Goal: Transaction & Acquisition: Purchase product/service

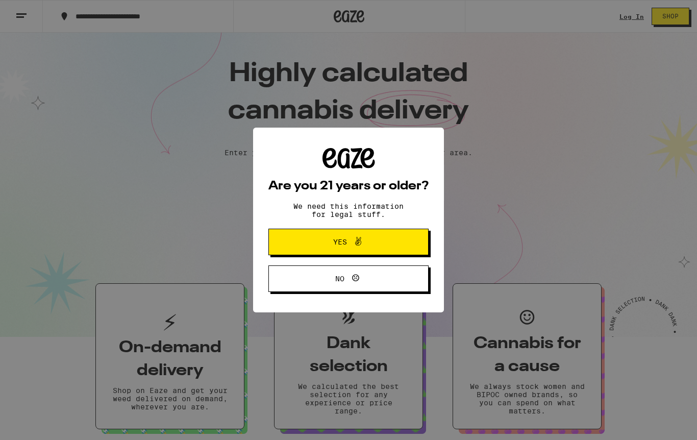
click at [401, 251] on button "Yes" at bounding box center [348, 241] width 160 height 27
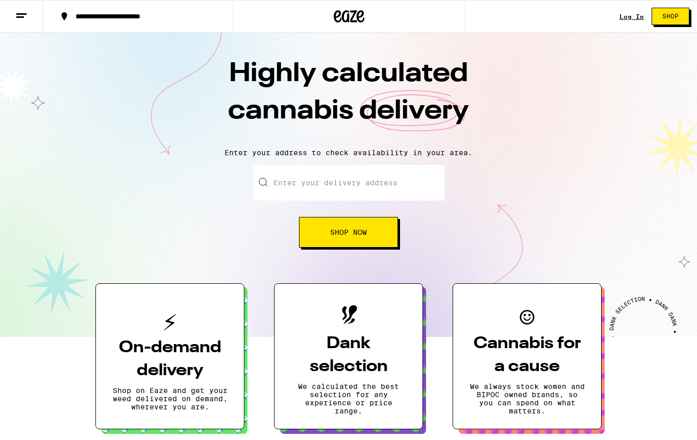
click at [20, 17] on line at bounding box center [20, 17] width 8 height 0
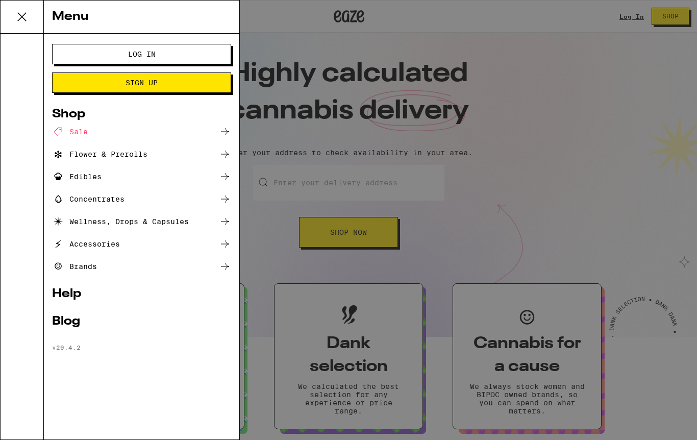
click at [84, 56] on button "Log In" at bounding box center [141, 54] width 179 height 20
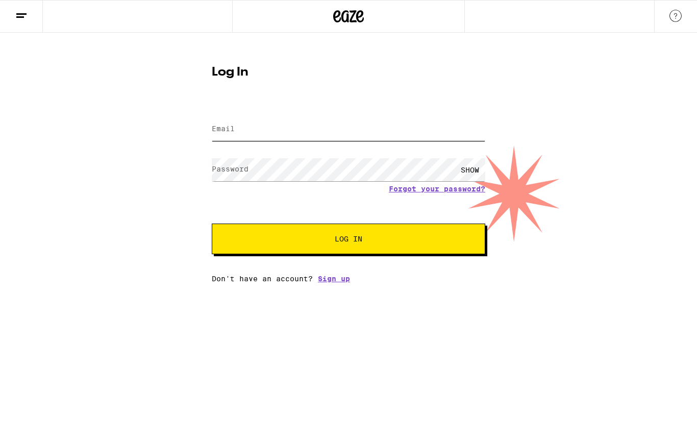
click at [404, 139] on input "Email" at bounding box center [348, 129] width 273 height 23
type input "[EMAIL_ADDRESS][DOMAIN_NAME]"
click at [348, 240] on button "Log In" at bounding box center [348, 238] width 273 height 31
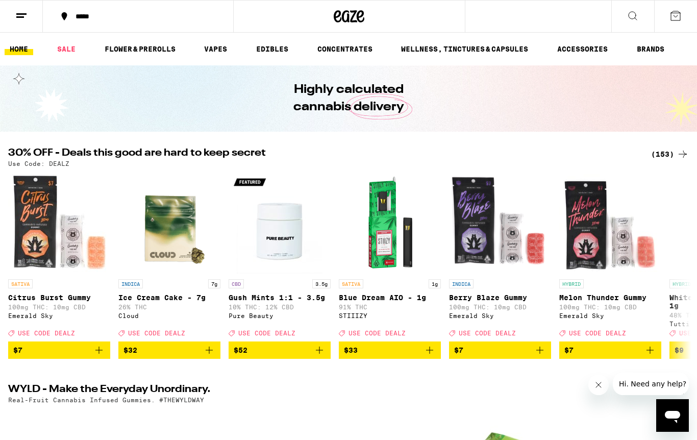
click at [82, 19] on div "*****" at bounding box center [143, 16] width 147 height 7
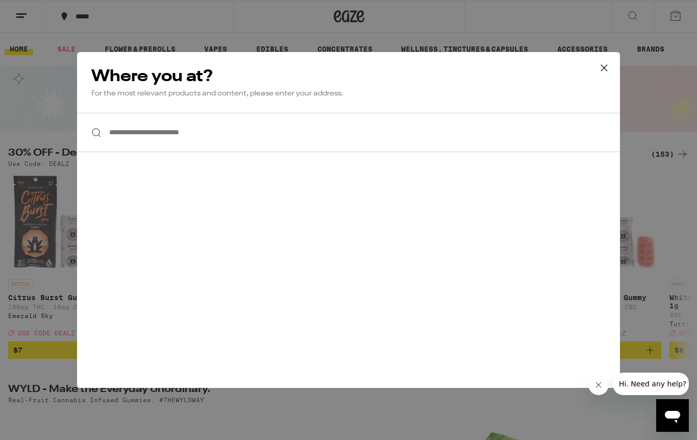
click at [113, 127] on input "**********" at bounding box center [348, 132] width 543 height 39
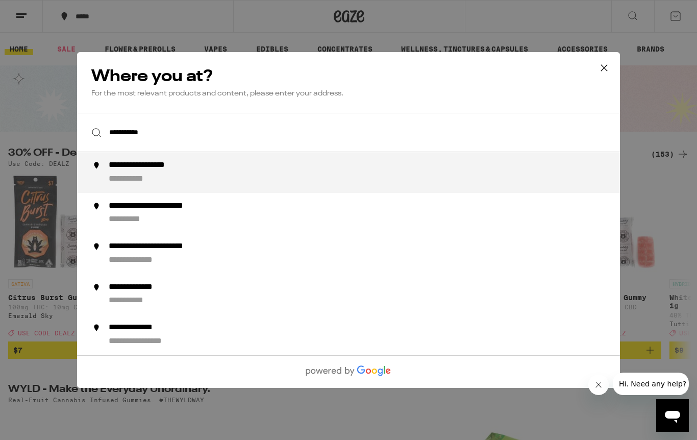
click at [201, 167] on div "**********" at bounding box center [156, 165] width 95 height 11
type input "**********"
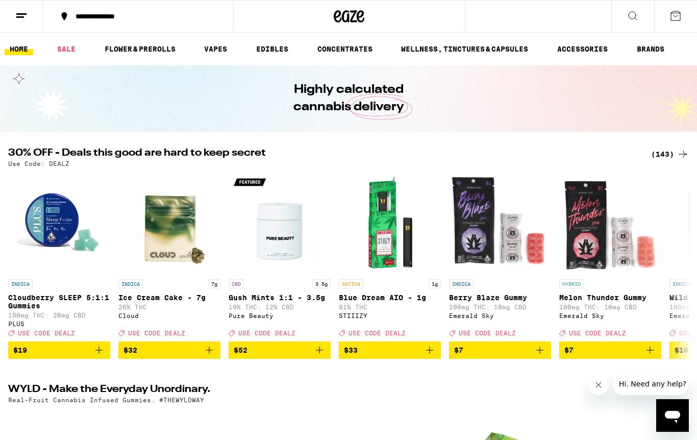
click at [68, 52] on link "SALE" at bounding box center [66, 49] width 29 height 12
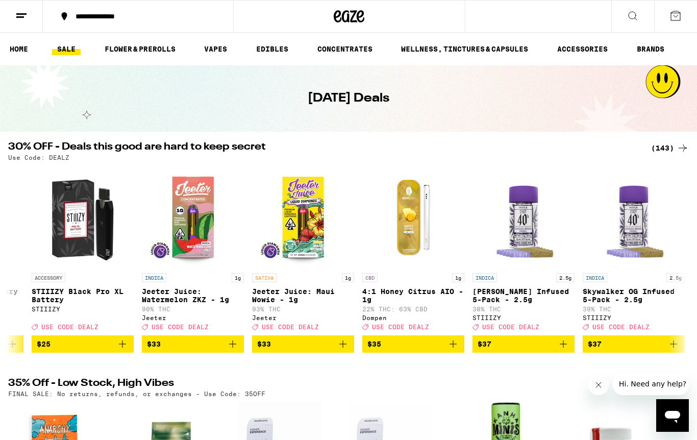
scroll to position [0, 11432]
click at [176, 253] on img "Open page for Jeeter Juice: Watermelon ZKZ - 1g from Jeeter" at bounding box center [192, 217] width 102 height 102
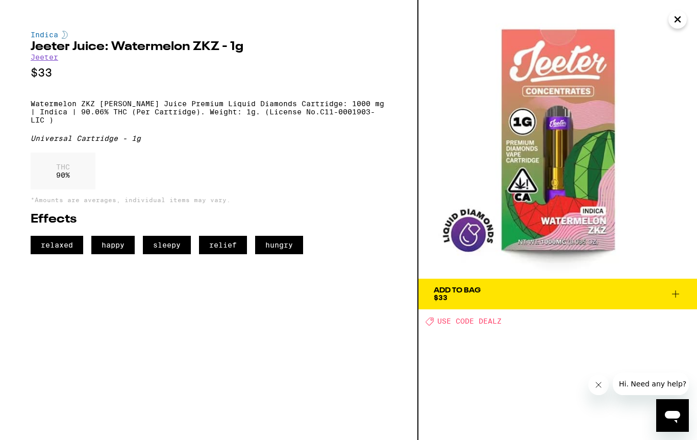
click at [674, 21] on icon "Close" at bounding box center [677, 19] width 12 height 15
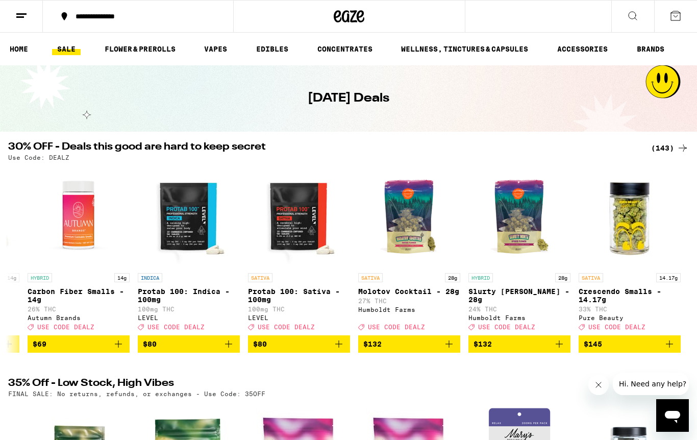
click at [18, 54] on link "HOME" at bounding box center [19, 49] width 29 height 12
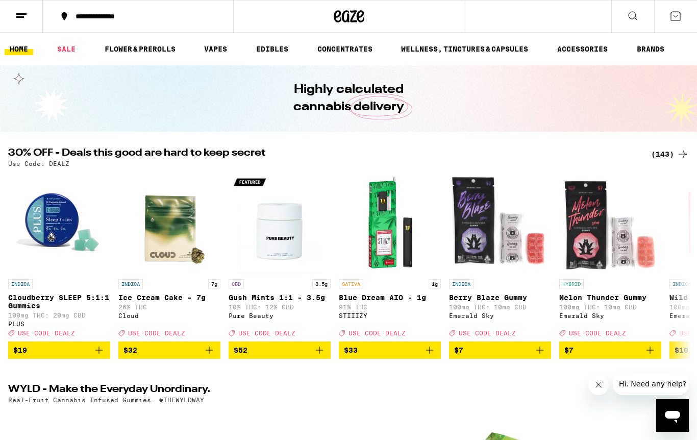
click at [678, 21] on icon at bounding box center [675, 16] width 12 height 12
click at [679, 16] on icon at bounding box center [675, 16] width 12 height 12
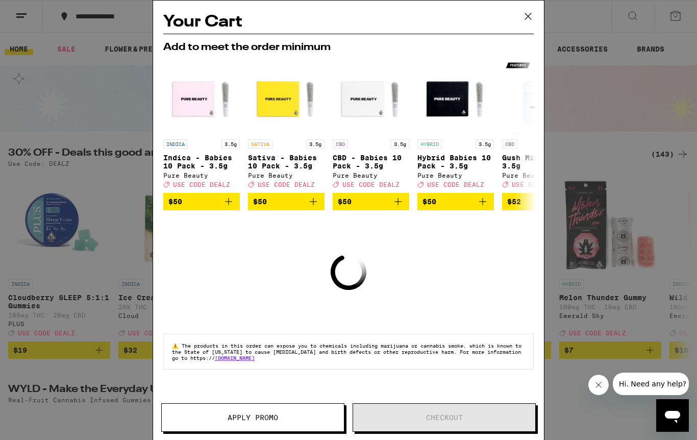
click at [525, 14] on icon at bounding box center [527, 16] width 15 height 15
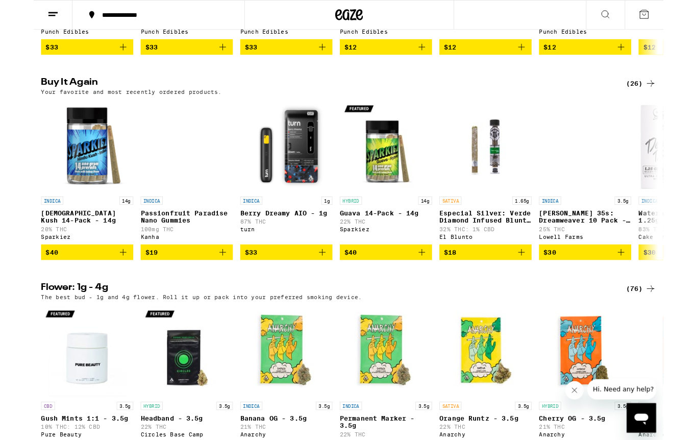
scroll to position [760, 0]
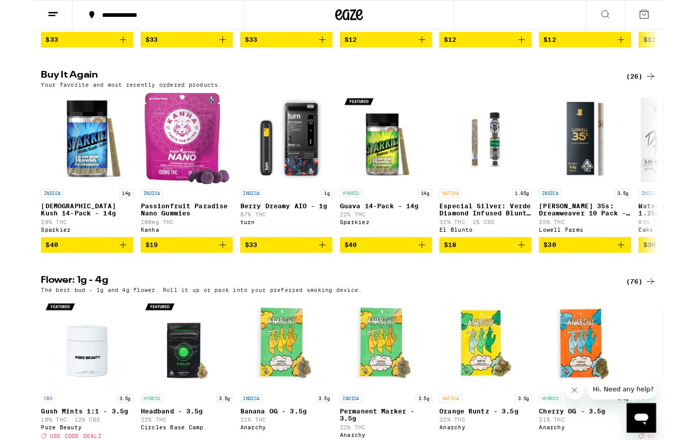
click at [316, 277] on icon "Add to bag" at bounding box center [319, 271] width 12 height 12
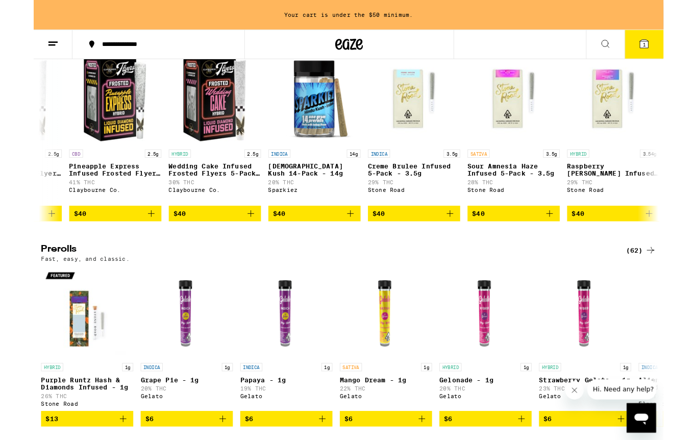
scroll to position [0, 6906]
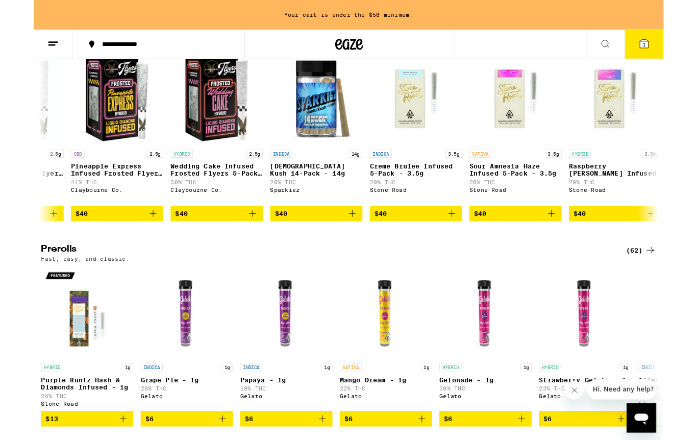
click at [349, 242] on icon "Add to bag" at bounding box center [352, 236] width 12 height 12
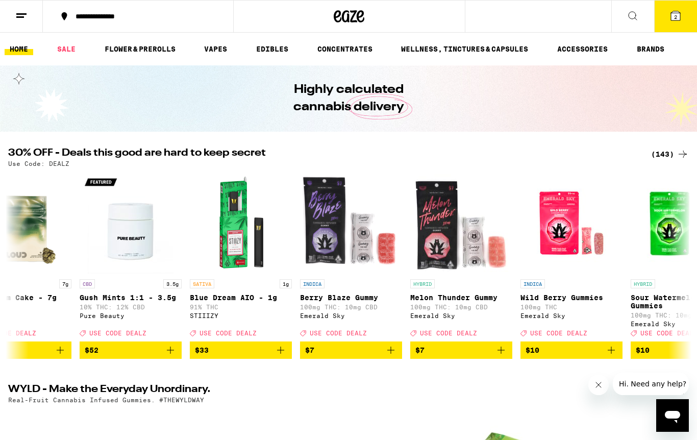
scroll to position [0, 152]
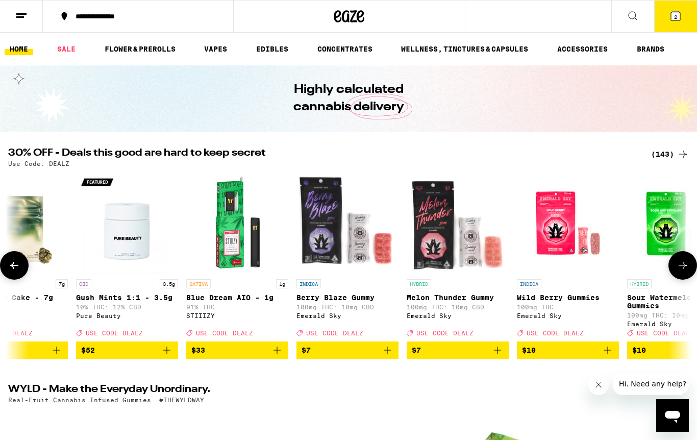
click at [283, 358] on button "$33" at bounding box center [237, 349] width 102 height 17
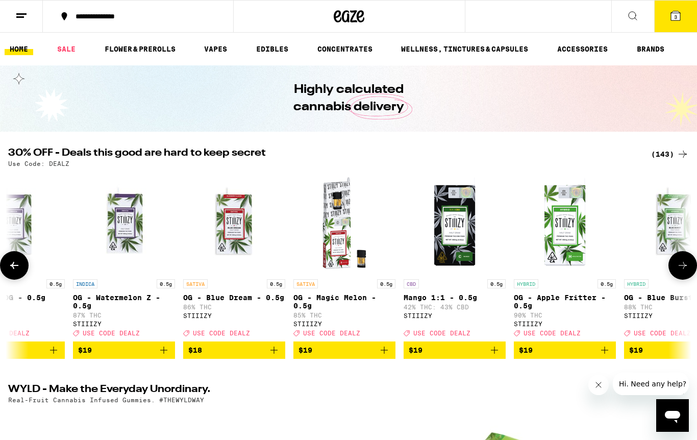
click at [676, 20] on span "3" at bounding box center [675, 17] width 3 height 6
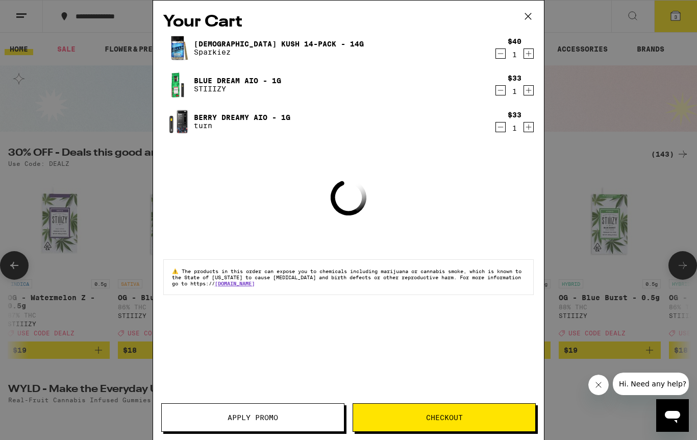
scroll to position [0, 3966]
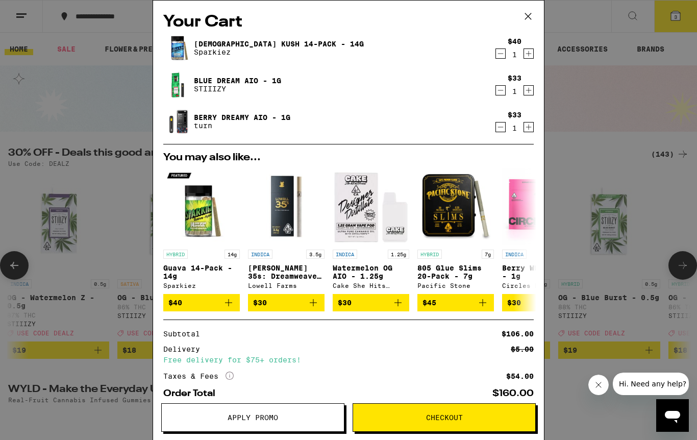
click at [284, 428] on button "Apply Promo" at bounding box center [252, 417] width 183 height 29
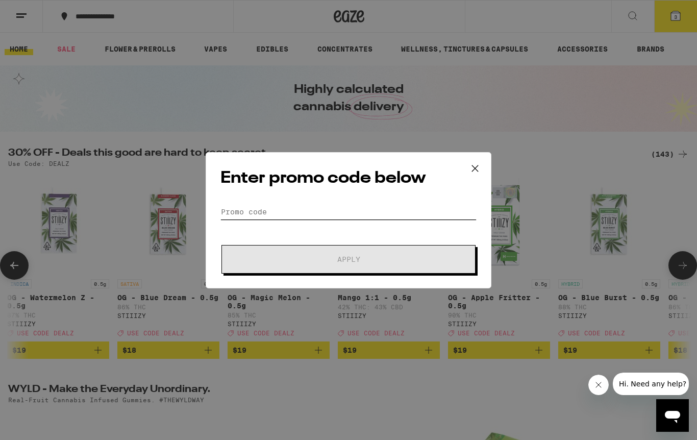
click at [367, 210] on input "Promo Code" at bounding box center [348, 211] width 256 height 15
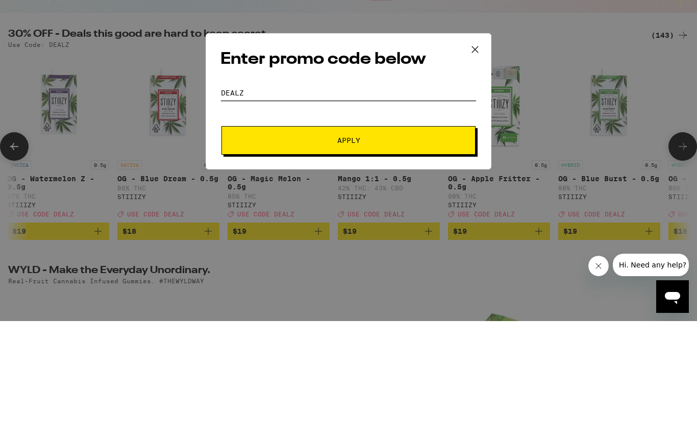
type input "Dealz"
click at [373, 245] on button "Apply" at bounding box center [348, 259] width 254 height 29
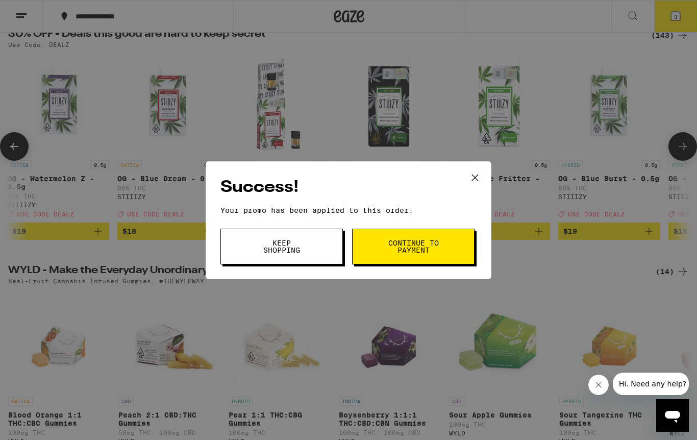
click at [307, 252] on button "Keep Shopping" at bounding box center [281, 246] width 122 height 36
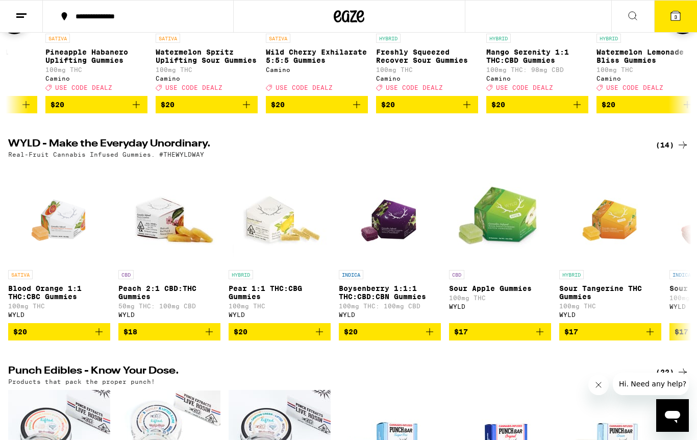
scroll to position [222, 0]
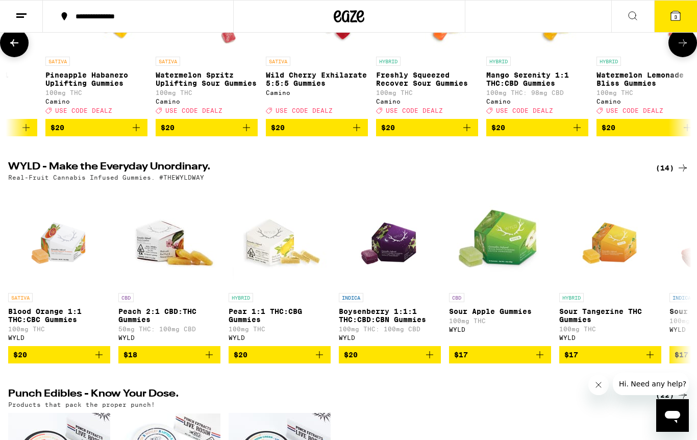
click at [672, 16] on icon at bounding box center [675, 15] width 9 height 9
